Goal: Information Seeking & Learning: Learn about a topic

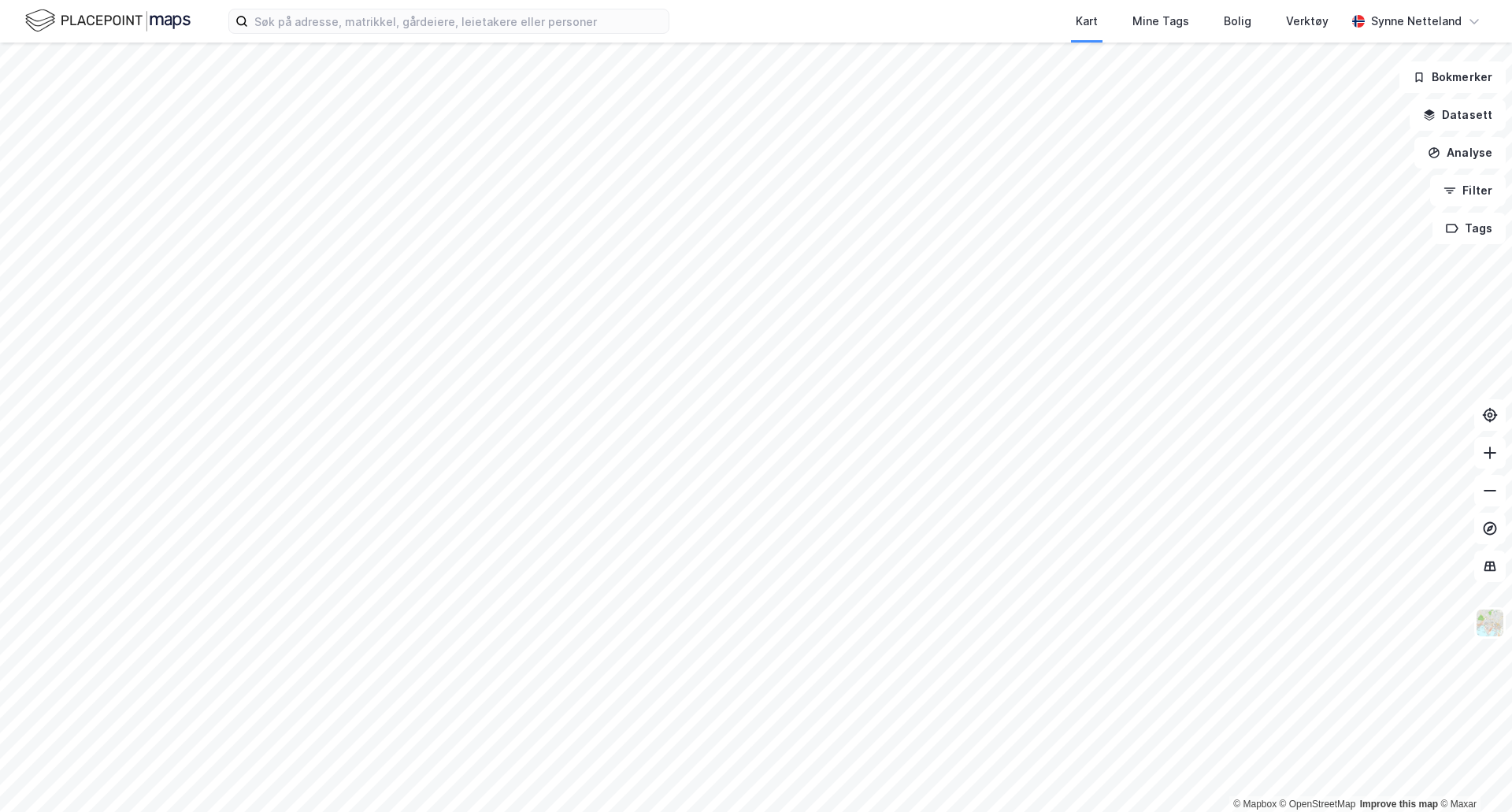
click at [541, 6] on div "Kart Mine Tags Bolig Verktøy [PERSON_NAME]" at bounding box center [756, 21] width 1512 height 42
click at [524, 19] on input at bounding box center [458, 21] width 420 height 24
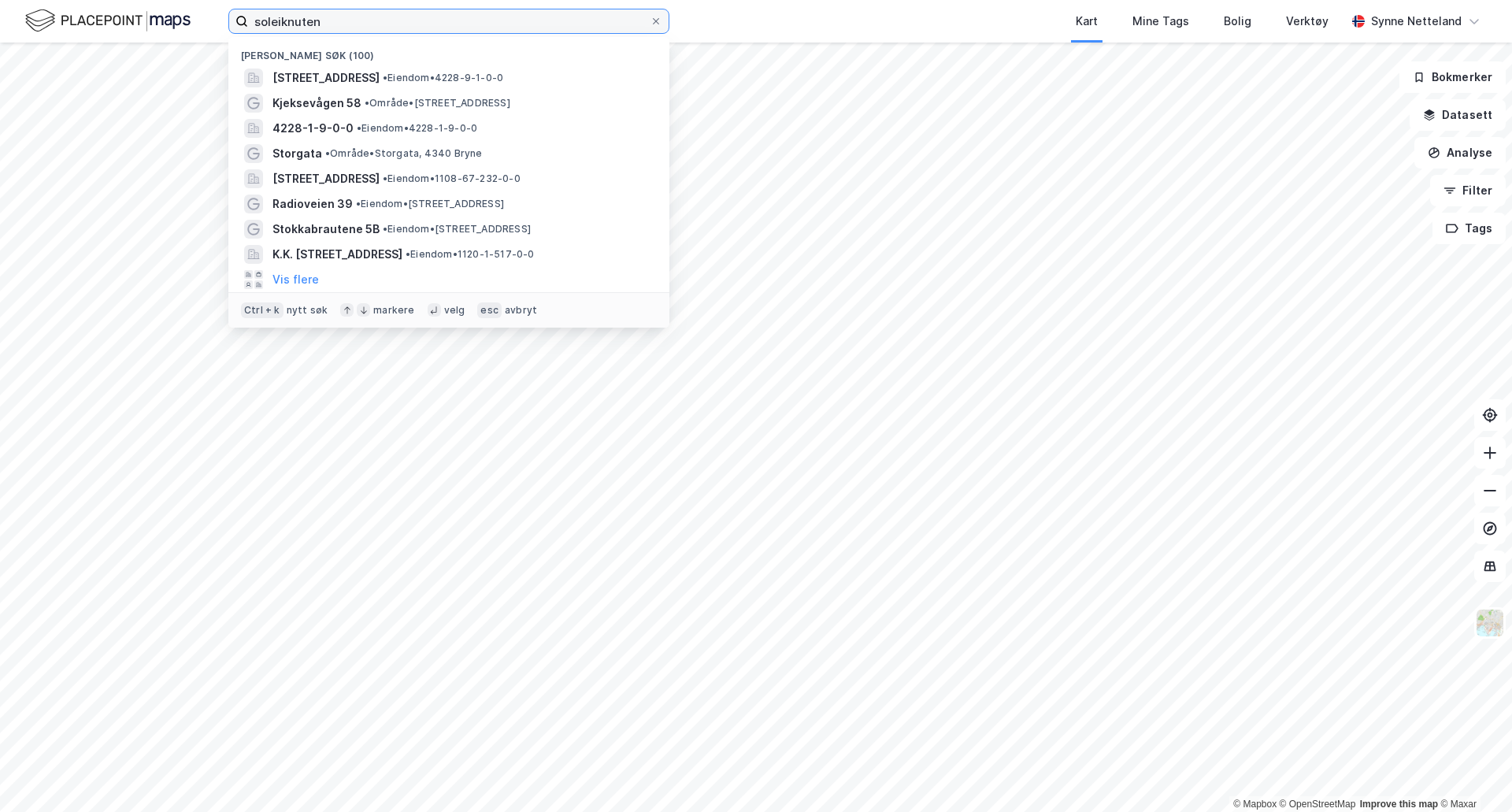
type input "soleiknuten"
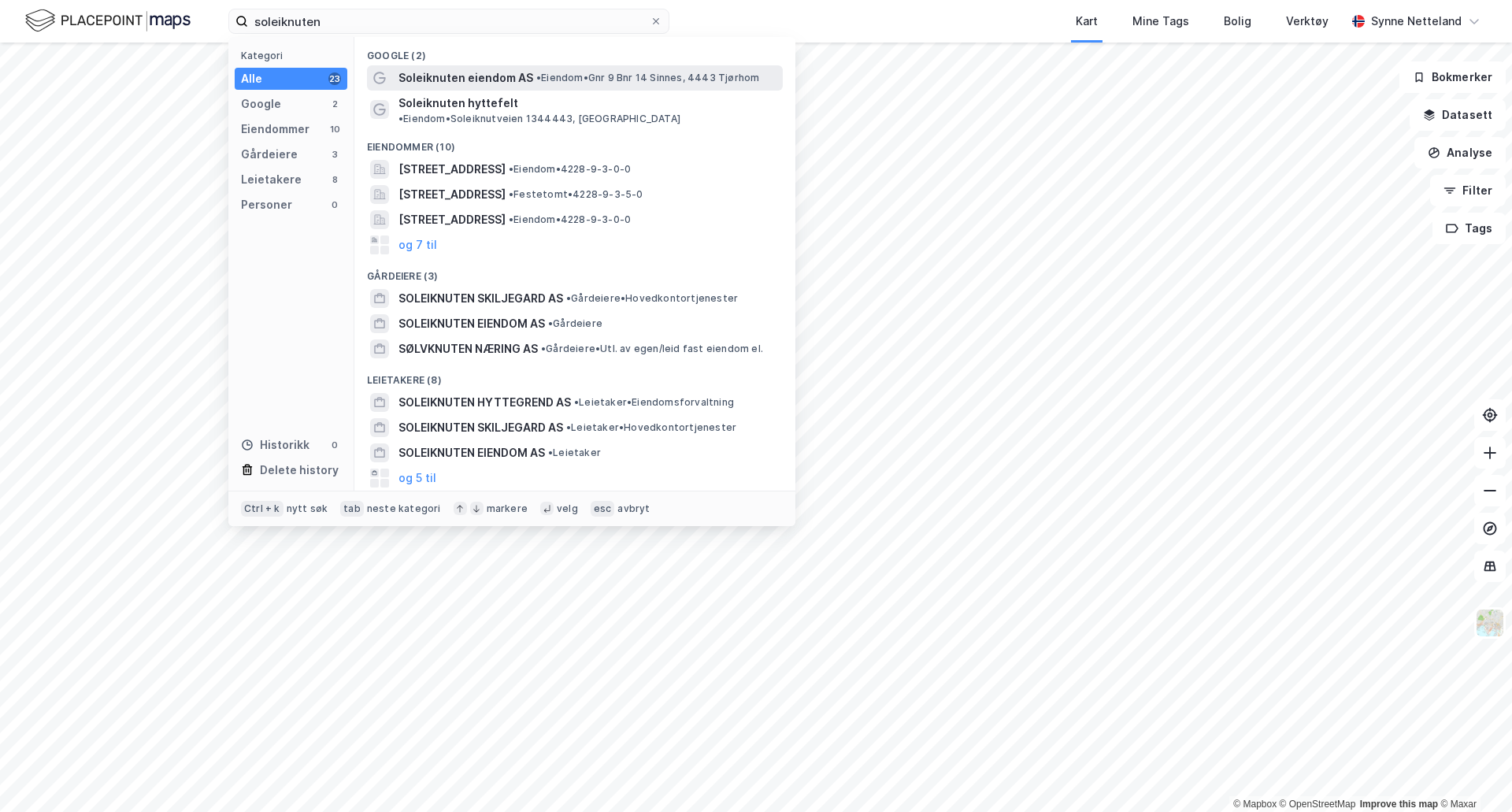
click at [495, 84] on span "Soleiknuten eiendom AS" at bounding box center [466, 78] width 135 height 19
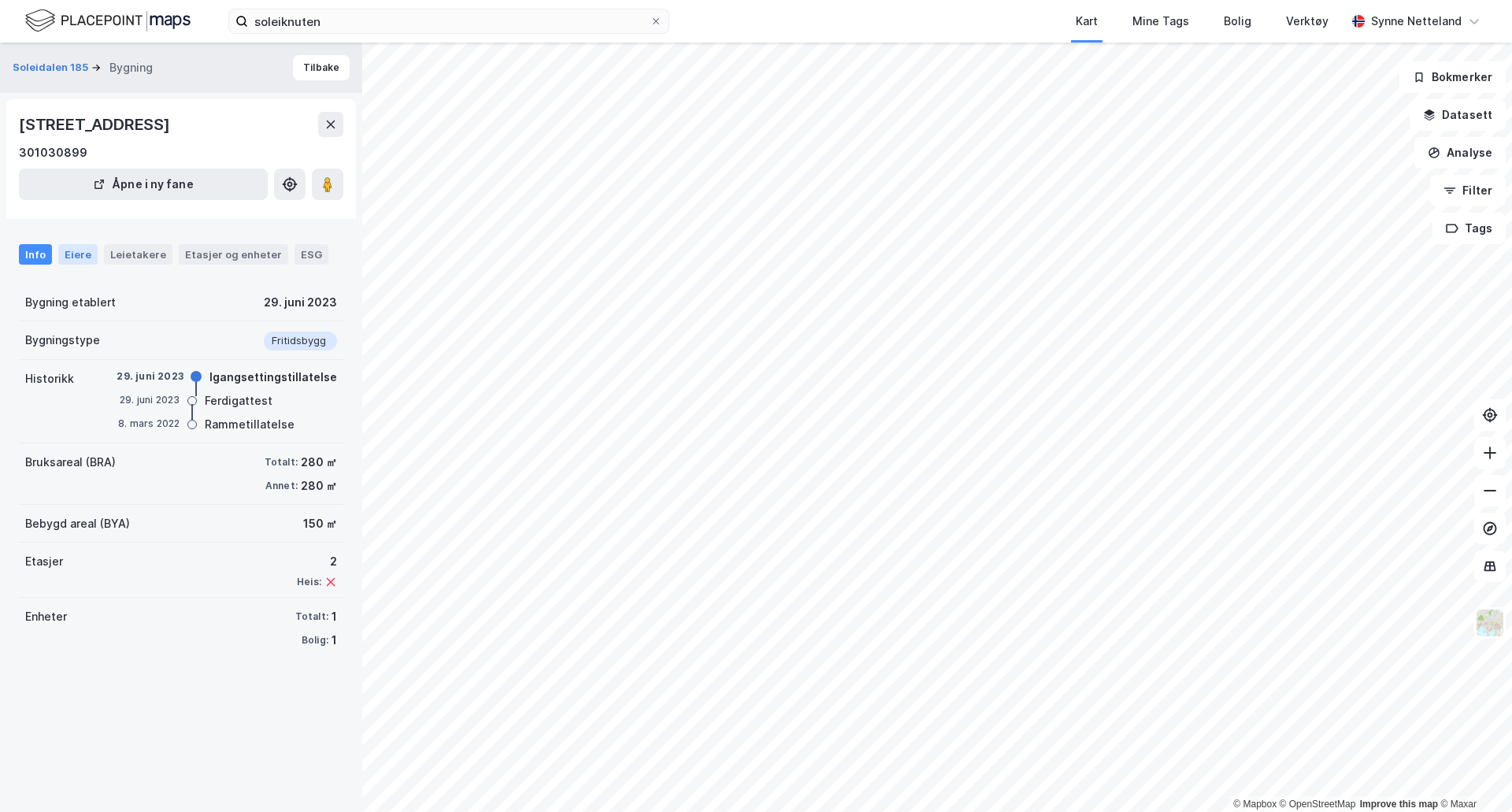
click at [60, 253] on div "Eiere" at bounding box center [77, 253] width 40 height 20
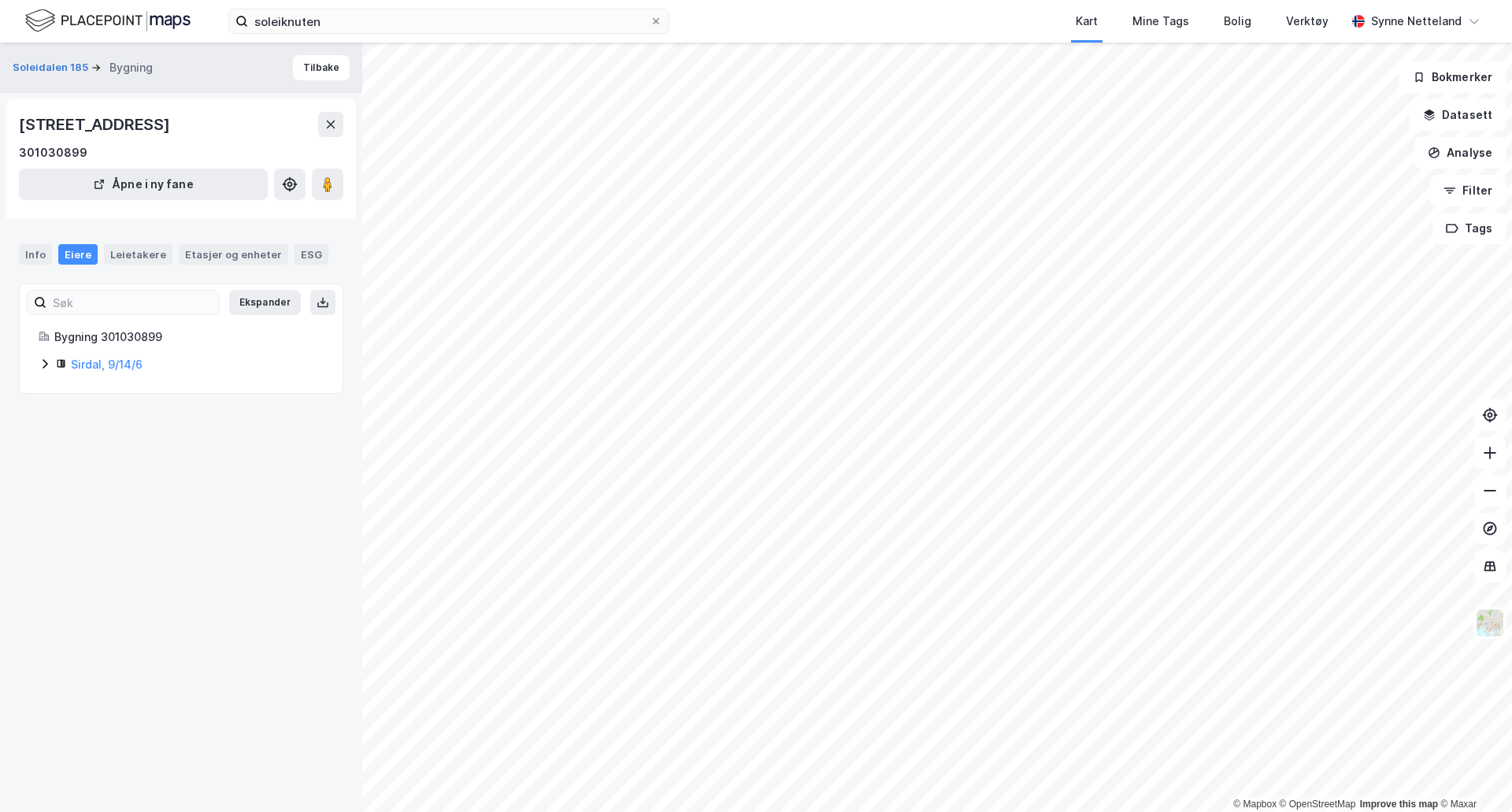
click at [45, 368] on icon at bounding box center [44, 363] width 13 height 13
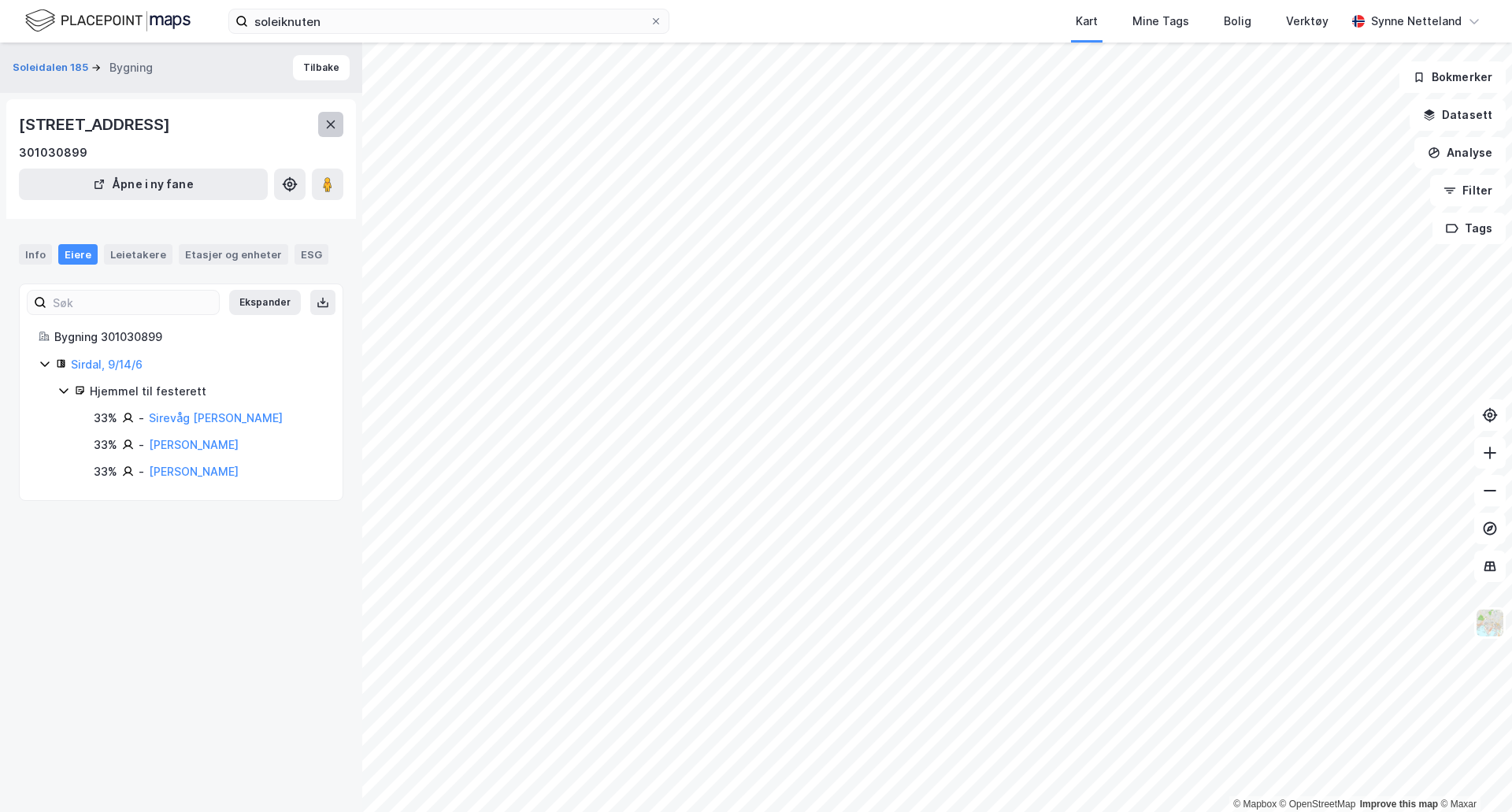
click at [329, 135] on button at bounding box center [331, 124] width 25 height 25
